Goal: Transaction & Acquisition: Purchase product/service

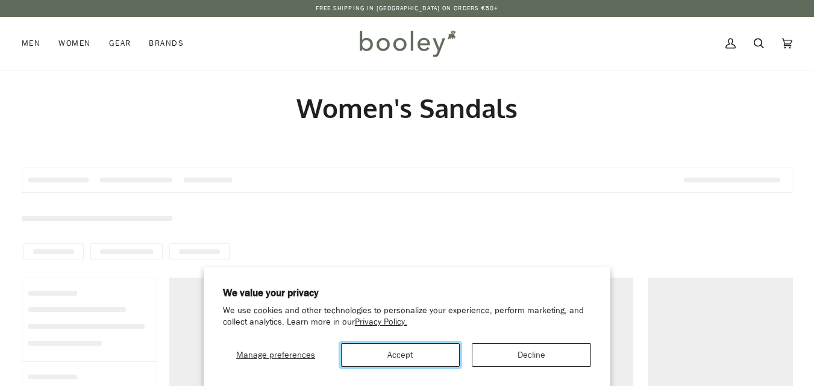
click at [414, 349] on button "Accept" at bounding box center [400, 354] width 119 height 23
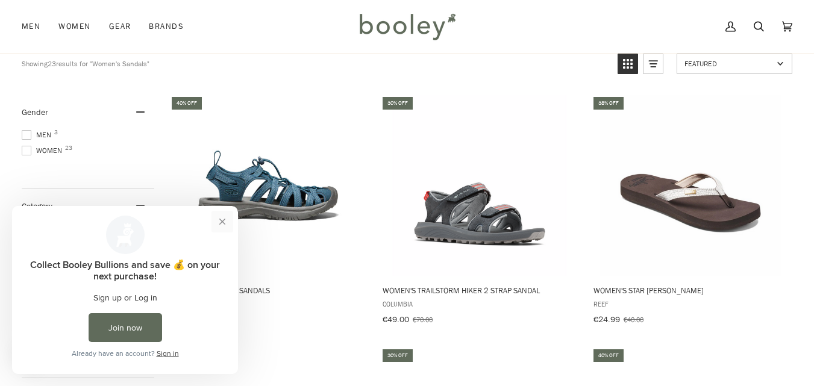
click at [225, 222] on button "Close prompt" at bounding box center [222, 222] width 22 height 22
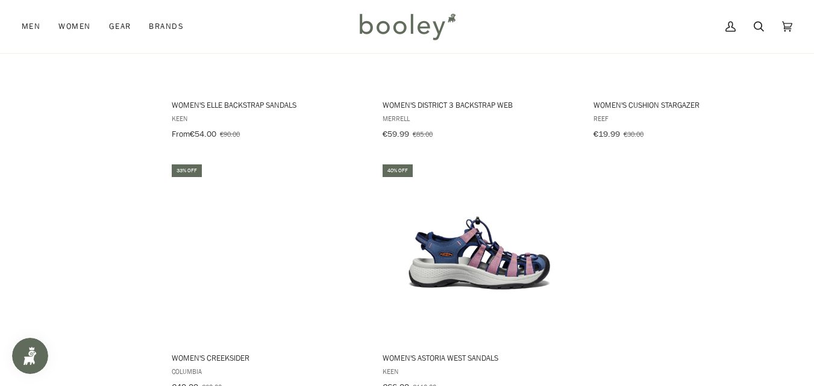
scroll to position [1626, 0]
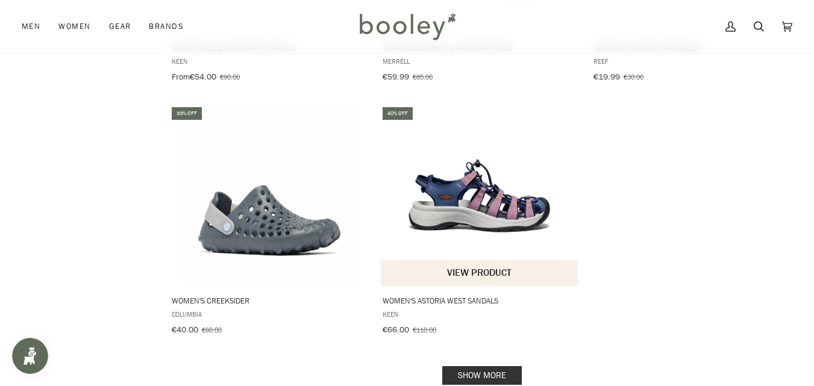
click at [499, 198] on img "Women's Astoria West Sandals" at bounding box center [479, 195] width 181 height 181
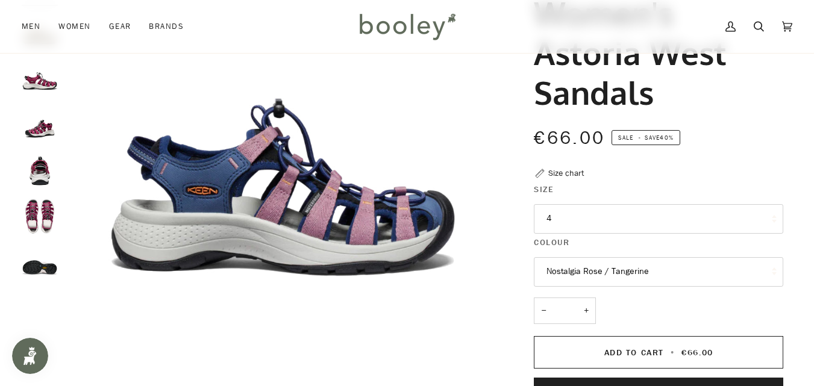
scroll to position [120, 0]
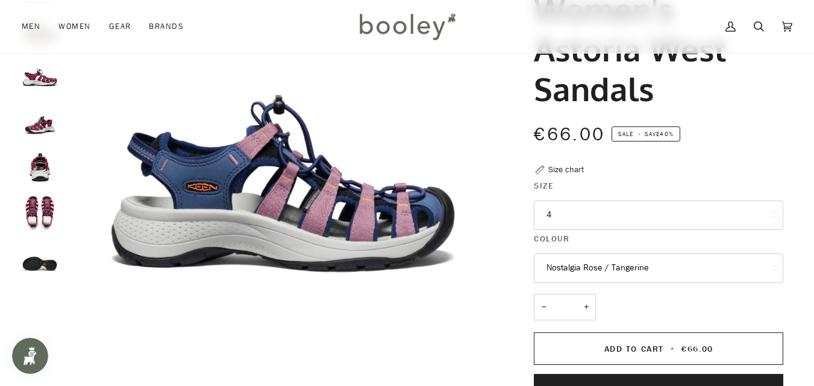
click at [773, 270] on button "Nostalgia Rose / Tangerine" at bounding box center [658, 269] width 249 height 30
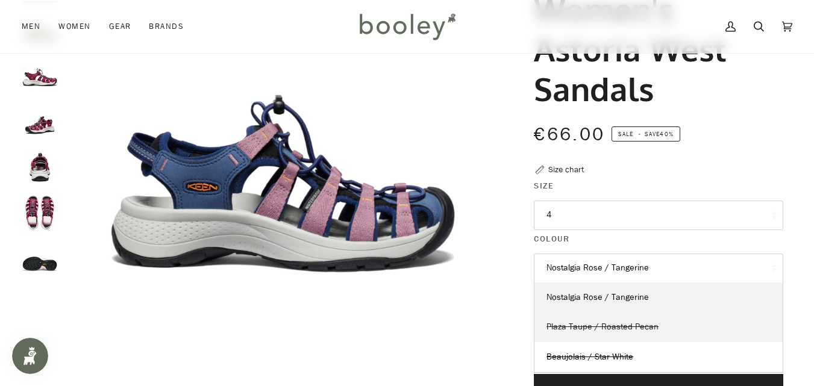
click at [635, 332] on span "Plaza Taupe / Roasted Pecan" at bounding box center [602, 326] width 112 height 11
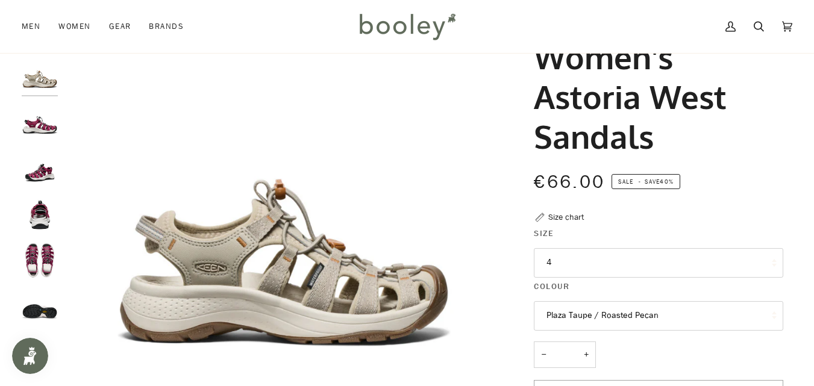
scroll to position [60, 0]
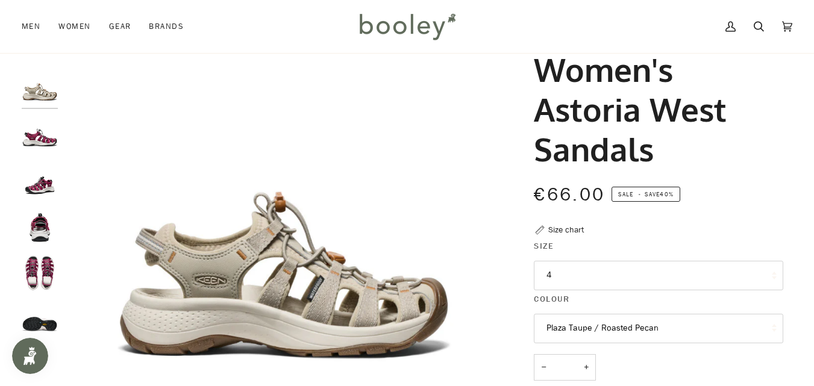
click at [772, 278] on button "4" at bounding box center [658, 276] width 249 height 30
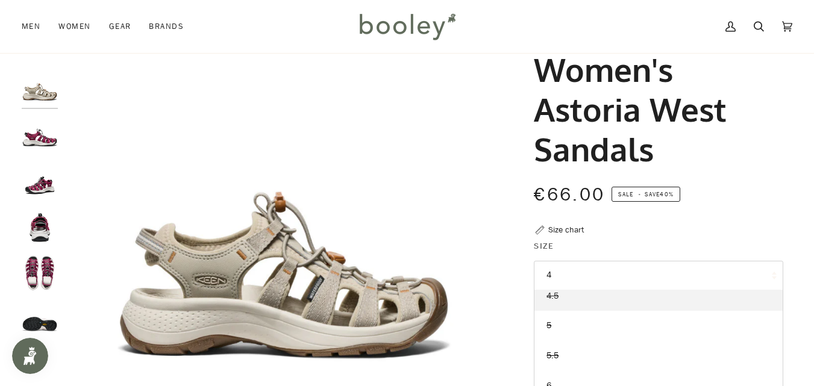
scroll to position [59, 0]
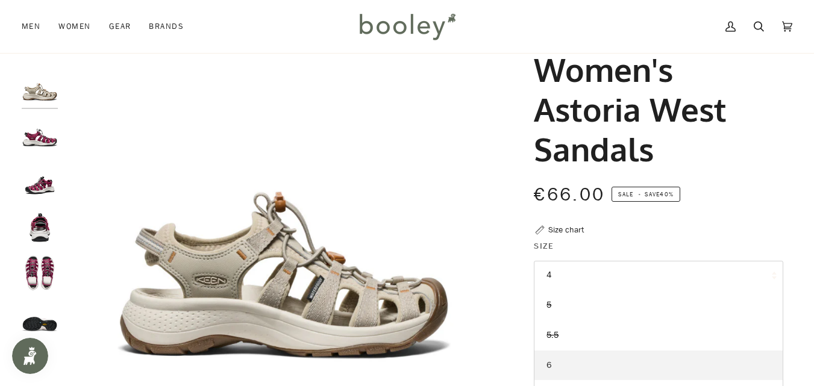
click at [553, 371] on link "6" at bounding box center [658, 366] width 248 height 30
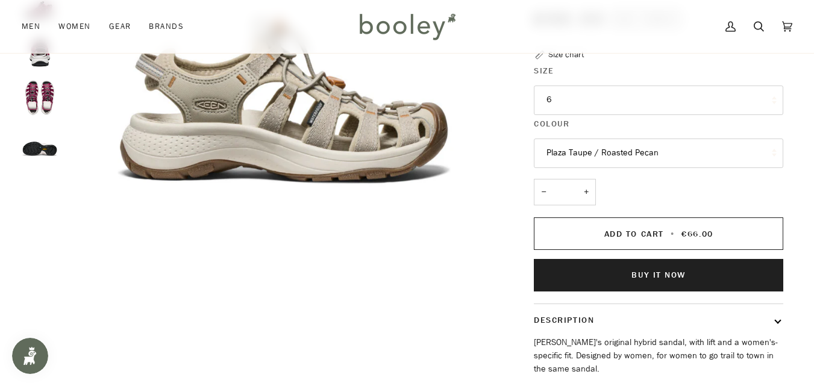
scroll to position [241, 0]
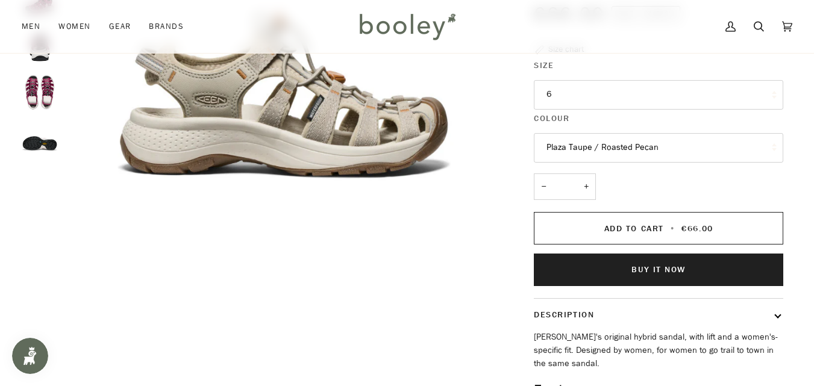
click at [759, 91] on button "6" at bounding box center [658, 95] width 249 height 30
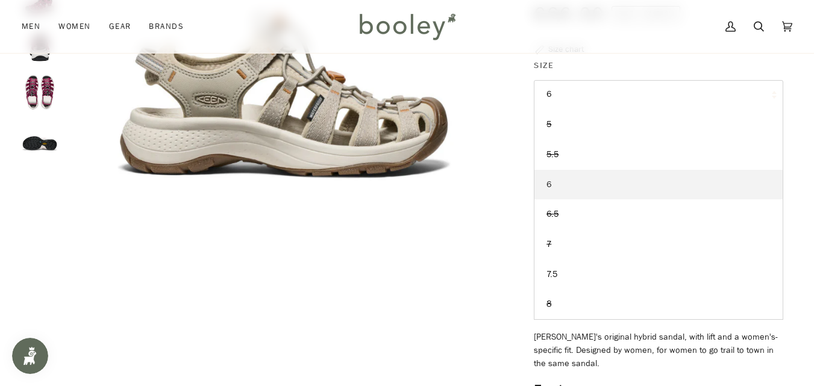
click at [556, 183] on link "6" at bounding box center [658, 185] width 248 height 30
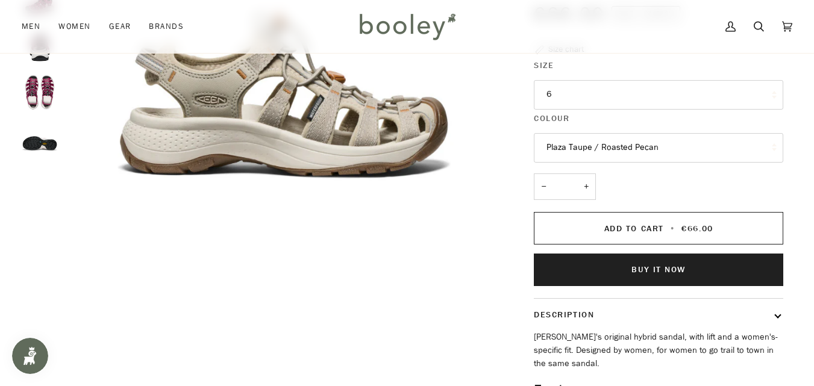
click at [617, 270] on button "Buy it now" at bounding box center [658, 270] width 249 height 33
